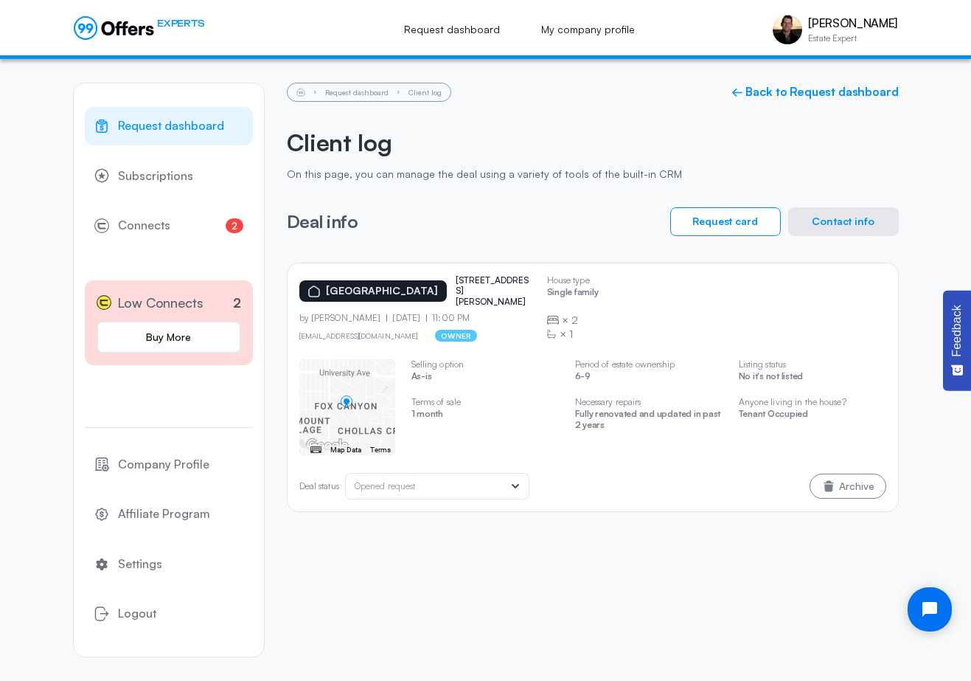
click at [875, 224] on button "Contact info" at bounding box center [843, 221] width 111 height 29
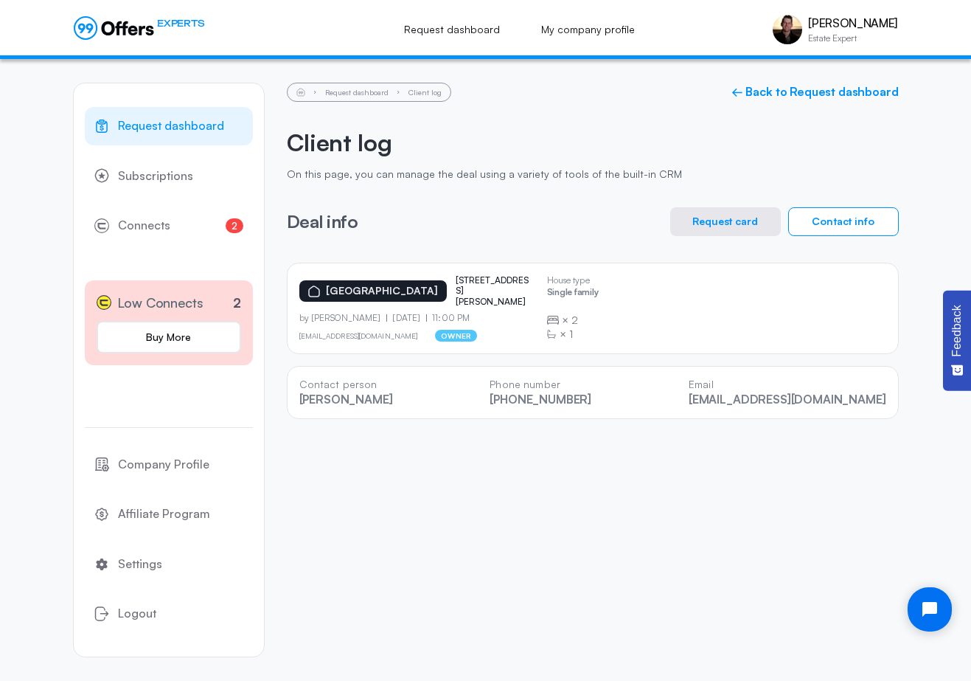
click at [205, 123] on span "Request dashboard" at bounding box center [171, 126] width 106 height 19
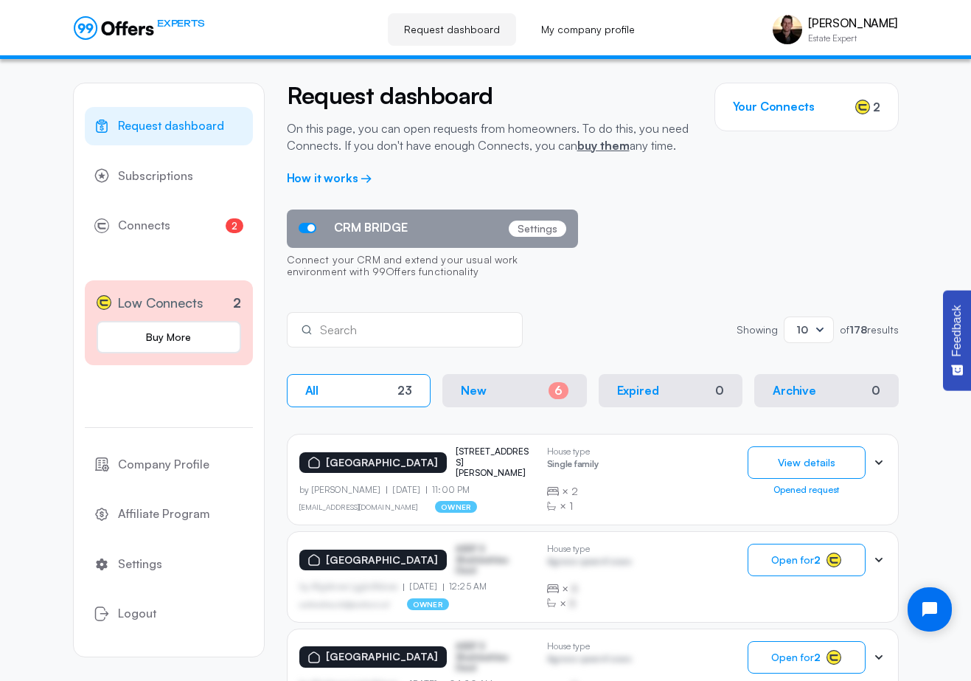
click at [648, 259] on div "CRM BRIDGE Settings Connect your CRM and extend your usual work environment wit…" at bounding box center [593, 247] width 612 height 77
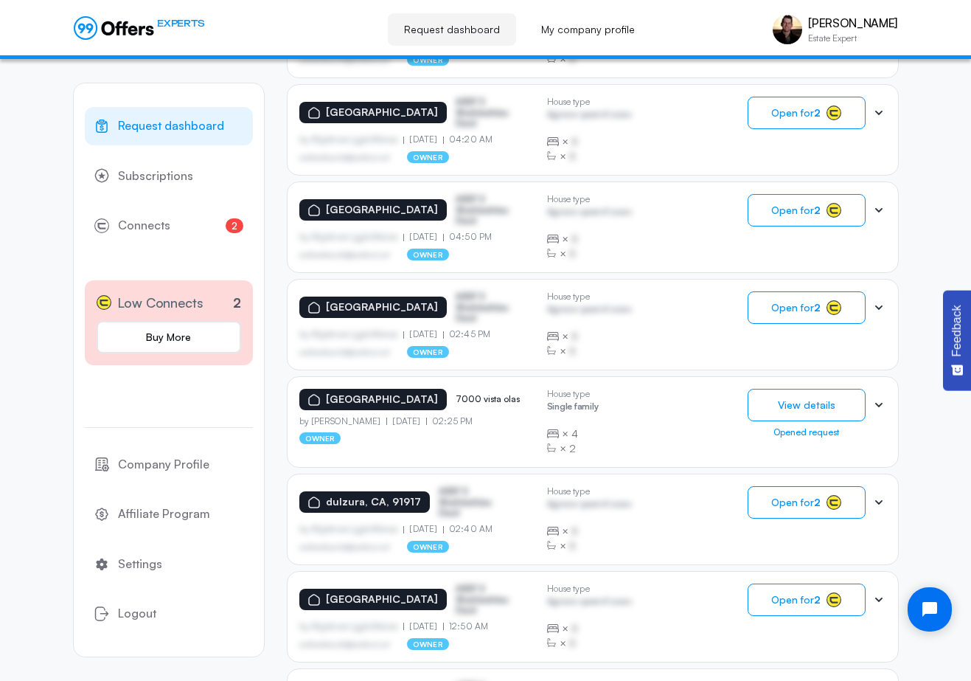
scroll to position [590, 0]
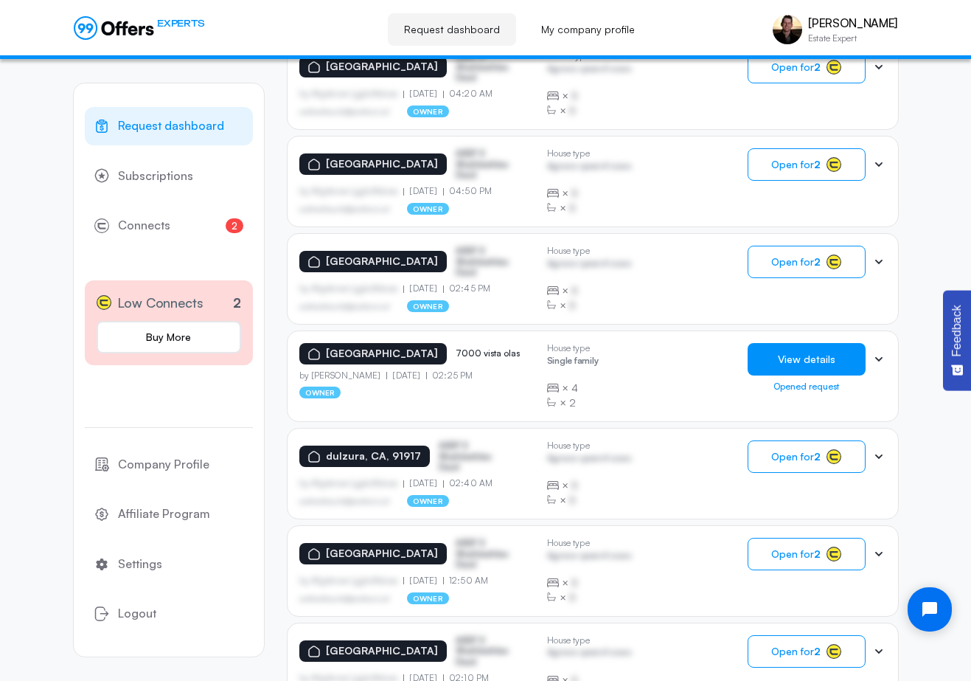
click at [808, 361] on button "View details" at bounding box center [807, 359] width 118 height 32
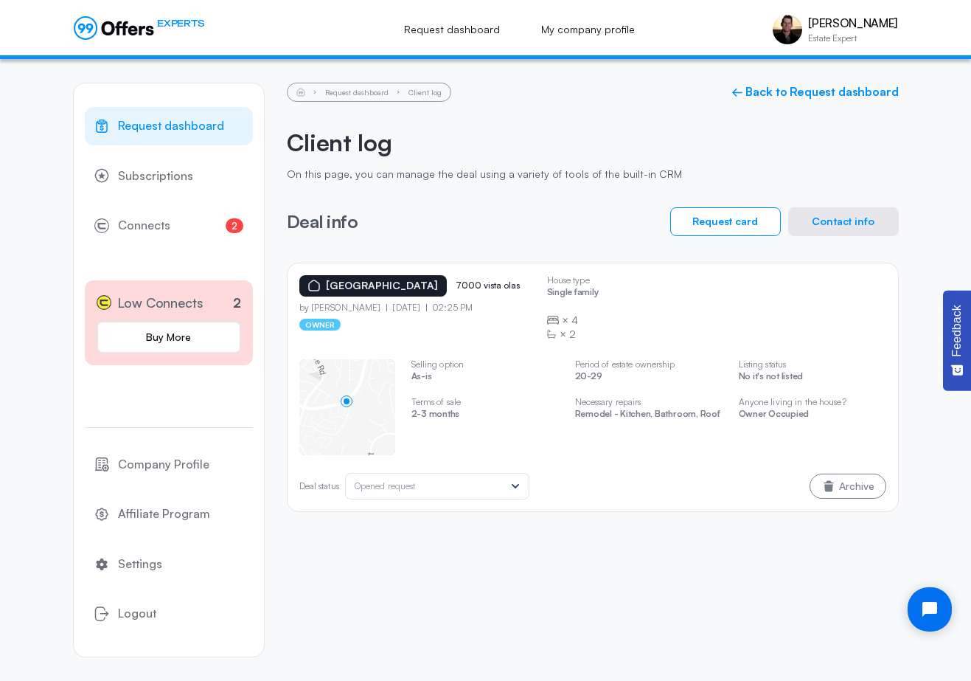
click at [836, 215] on button "Contact info" at bounding box center [843, 221] width 111 height 29
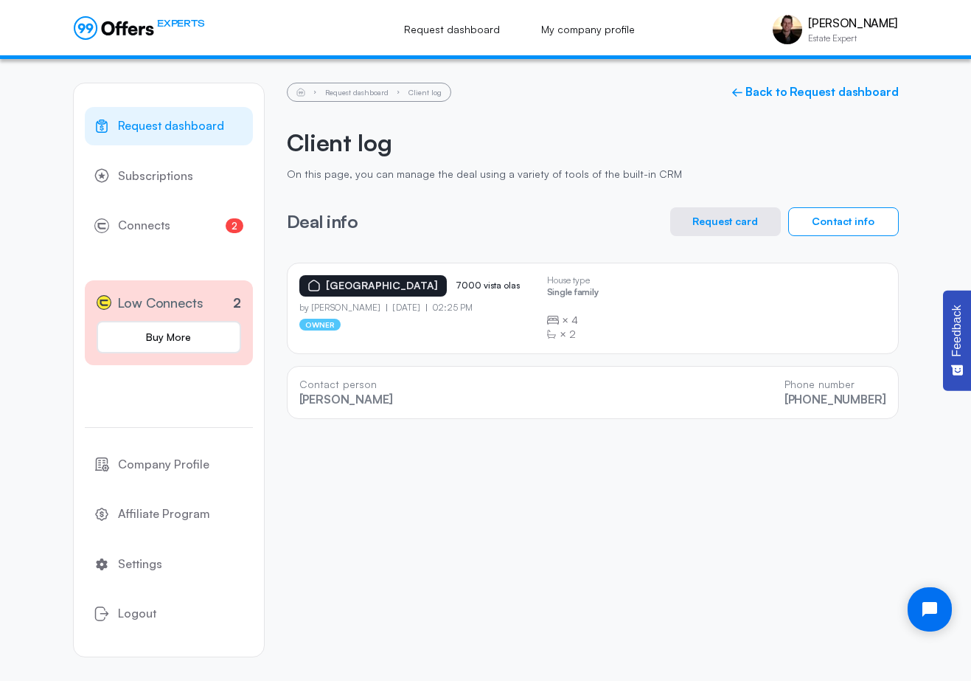
click at [541, 125] on div "Request dashboard Client log ← Back to Request dashboard Client log On this pag…" at bounding box center [593, 251] width 612 height 336
click at [542, 127] on div "Request dashboard Client log ← Back to Request dashboard Client log On this pag…" at bounding box center [593, 251] width 612 height 336
click at [583, 147] on h2 "Client log" at bounding box center [593, 142] width 612 height 28
click at [592, 141] on h2 "Client log" at bounding box center [593, 142] width 612 height 28
